Goal: Task Accomplishment & Management: Use online tool/utility

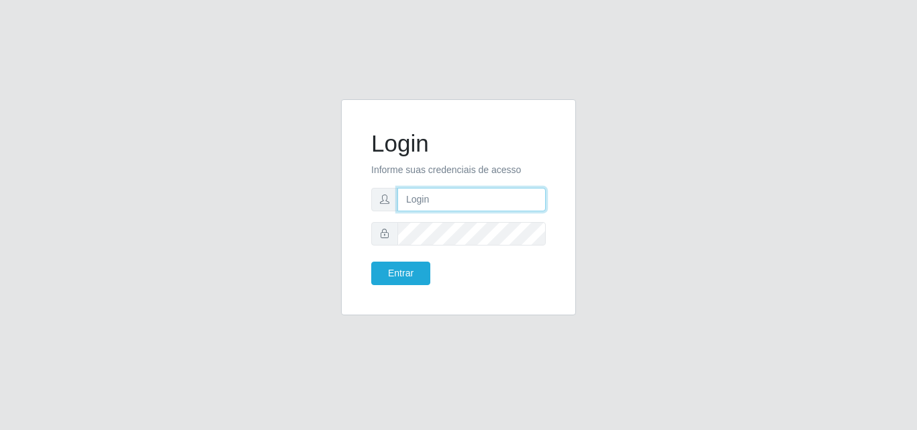
click at [421, 206] on input "text" at bounding box center [471, 199] width 148 height 23
type input "vitoria@saullus"
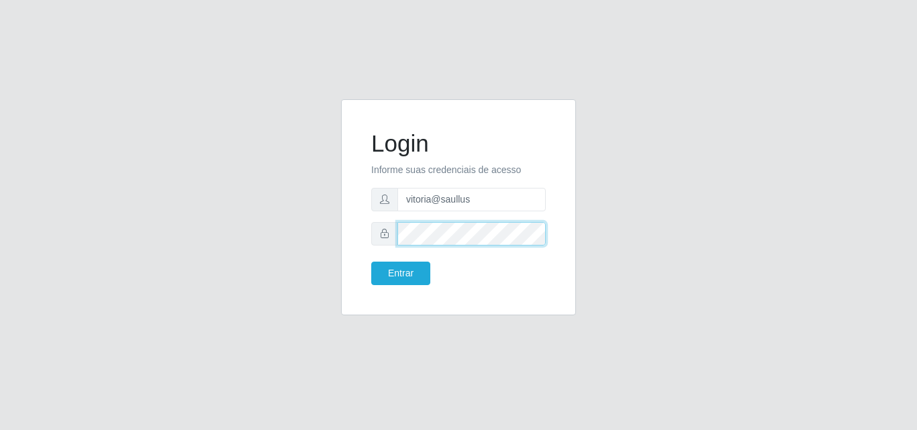
click at [371, 262] on button "Entrar" at bounding box center [400, 273] width 59 height 23
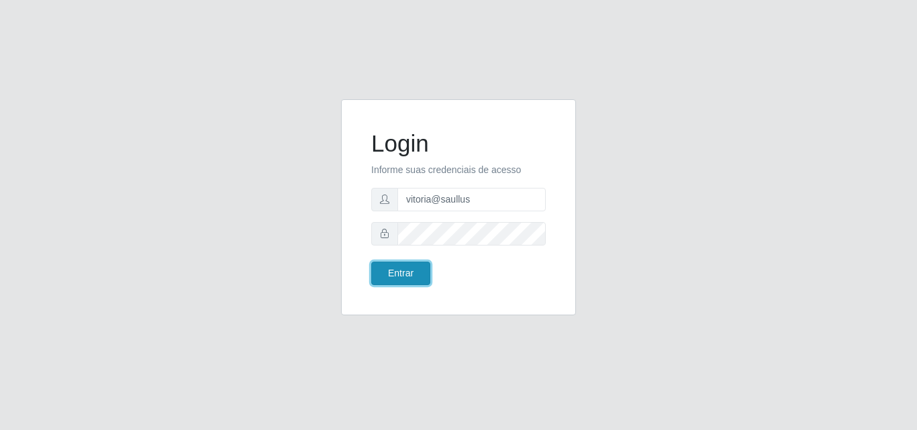
click at [406, 263] on button "Entrar" at bounding box center [400, 273] width 59 height 23
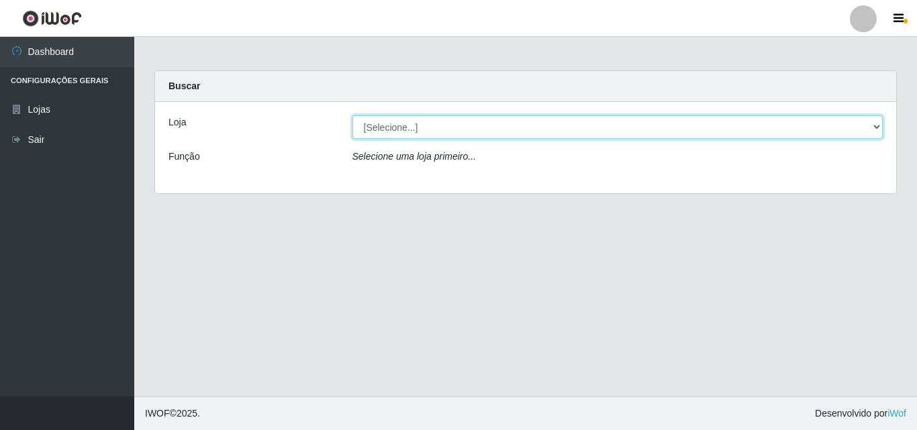
click at [489, 122] on select "[Selecione...] Saullus Supermercados" at bounding box center [617, 126] width 531 height 23
select select "423"
click at [352, 115] on select "[Selecione...] Saullus Supermercados" at bounding box center [617, 126] width 531 height 23
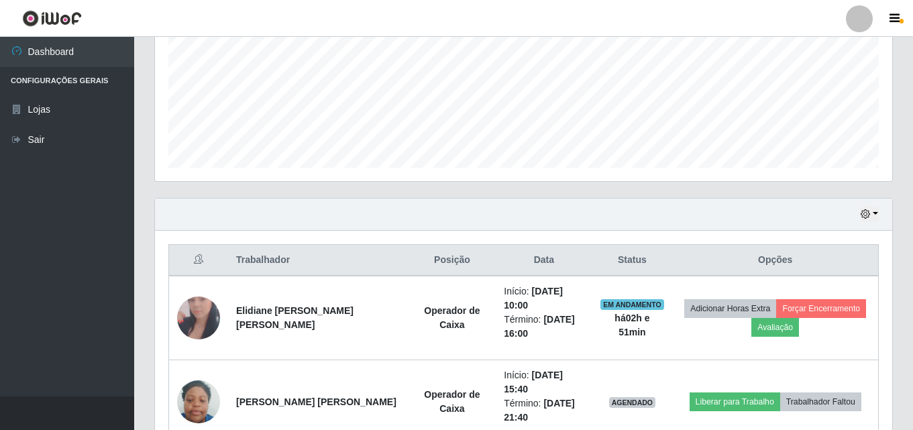
scroll to position [336, 0]
